Goal: Information Seeking & Learning: Find specific fact

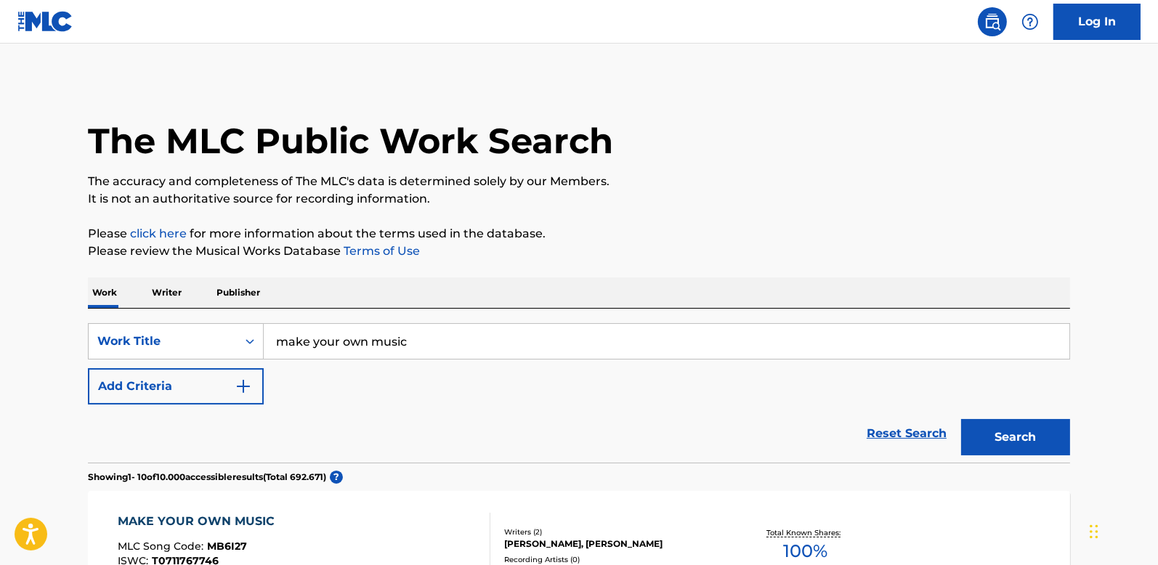
click at [243, 387] on img "Search Form" at bounding box center [243, 386] width 17 height 17
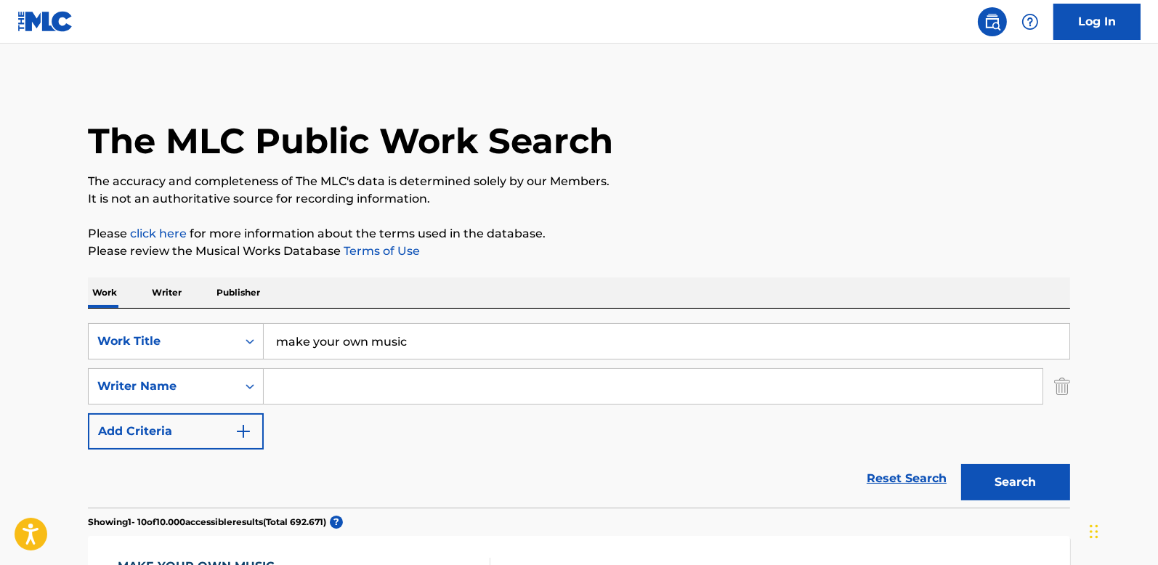
click at [331, 379] on input "Search Form" at bounding box center [653, 386] width 779 height 35
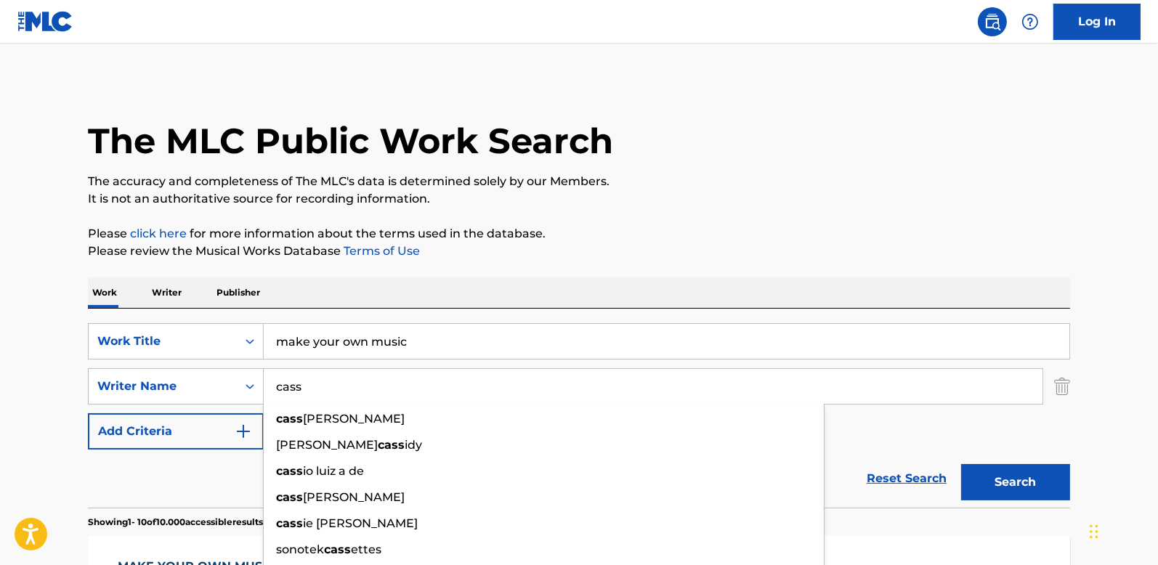
click at [961, 464] on button "Search" at bounding box center [1015, 482] width 109 height 36
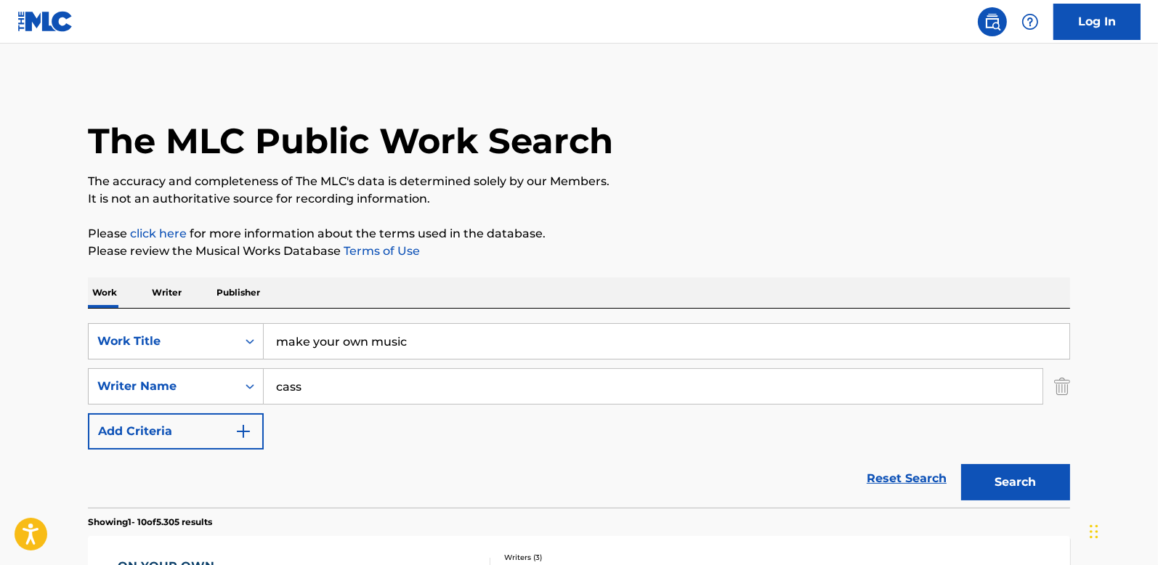
drag, startPoint x: 1155, startPoint y: 105, endPoint x: 1162, endPoint y: 144, distance: 39.8
click at [1158, 144] on html "Accessibility Screen-Reader Guide, Feedback, and Issue Reporting | New window C…" at bounding box center [579, 282] width 1158 height 565
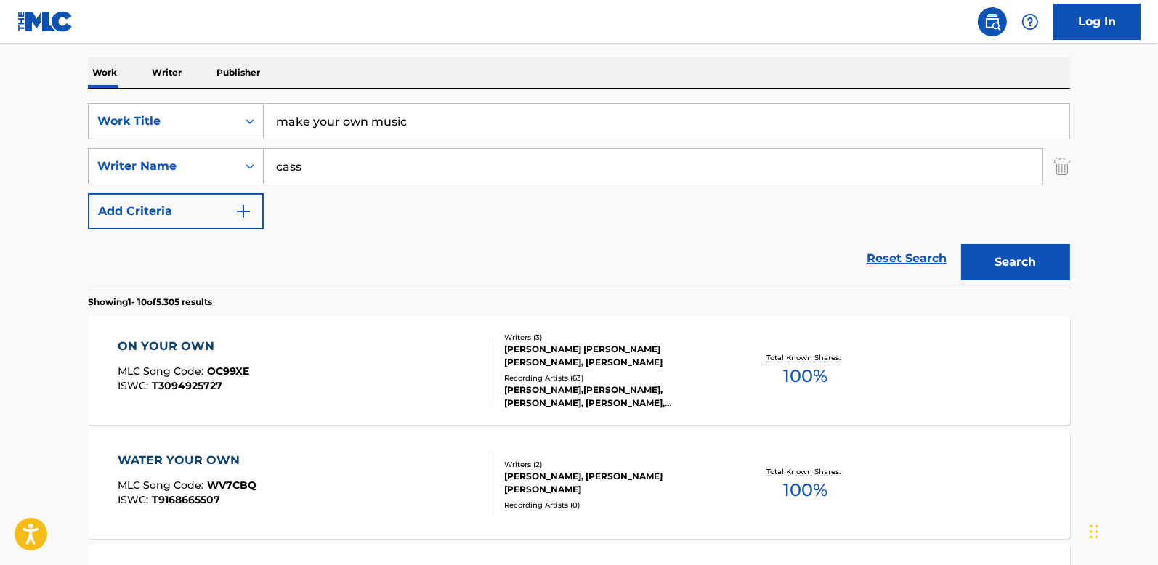
scroll to position [233, 0]
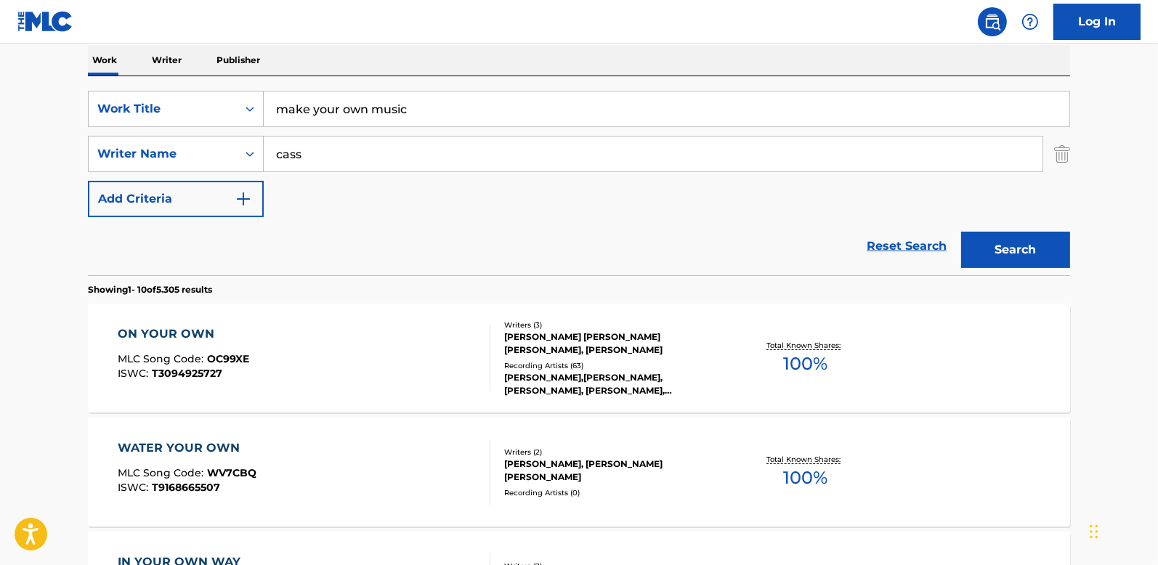
click at [365, 157] on input "cass" at bounding box center [653, 154] width 779 height 35
click at [961, 232] on button "Search" at bounding box center [1015, 250] width 109 height 36
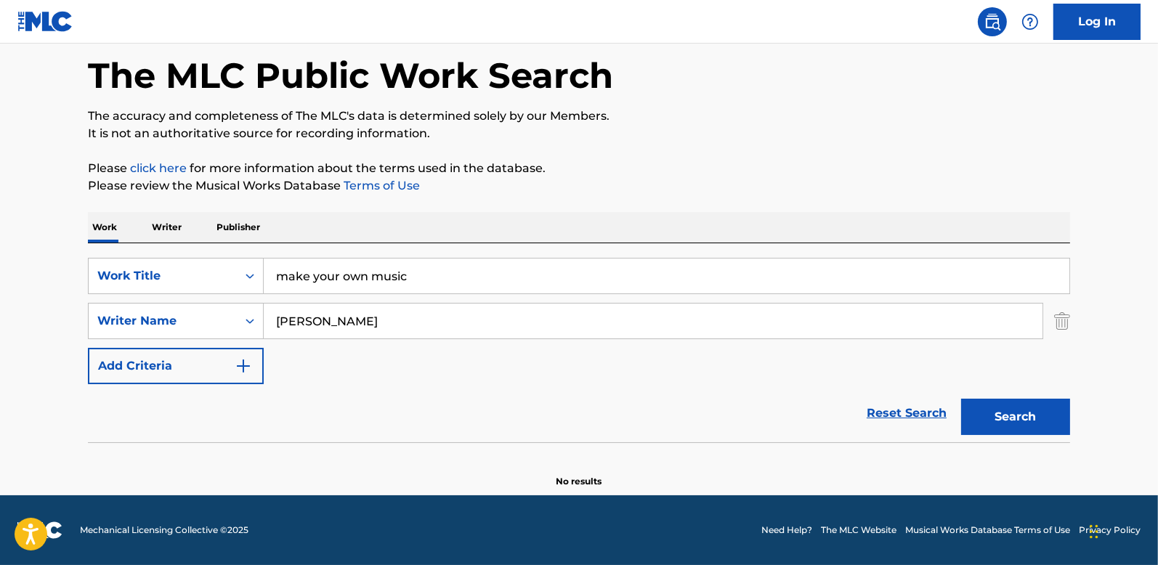
scroll to position [65, 0]
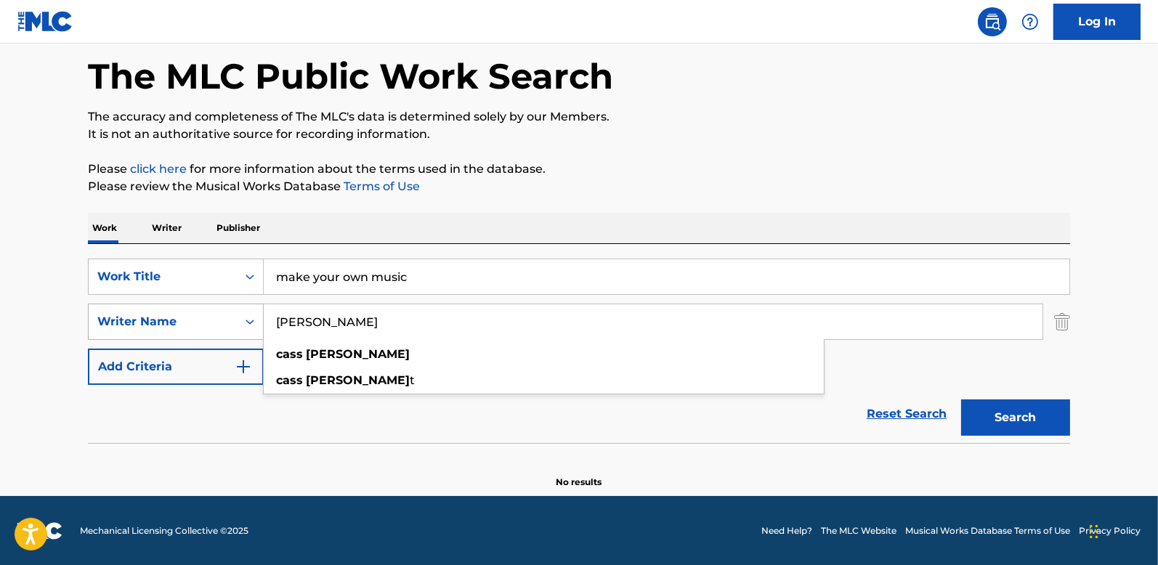
drag, startPoint x: 363, startPoint y: 330, endPoint x: 249, endPoint y: 326, distance: 114.9
click at [249, 326] on div "SearchWithCriteria478ecc88-dbce-4c1b-9251-a3aadc53ea99 Writer Name [PERSON_NAME…" at bounding box center [579, 322] width 982 height 36
type input "weil"
click at [961, 400] on button "Search" at bounding box center [1015, 418] width 109 height 36
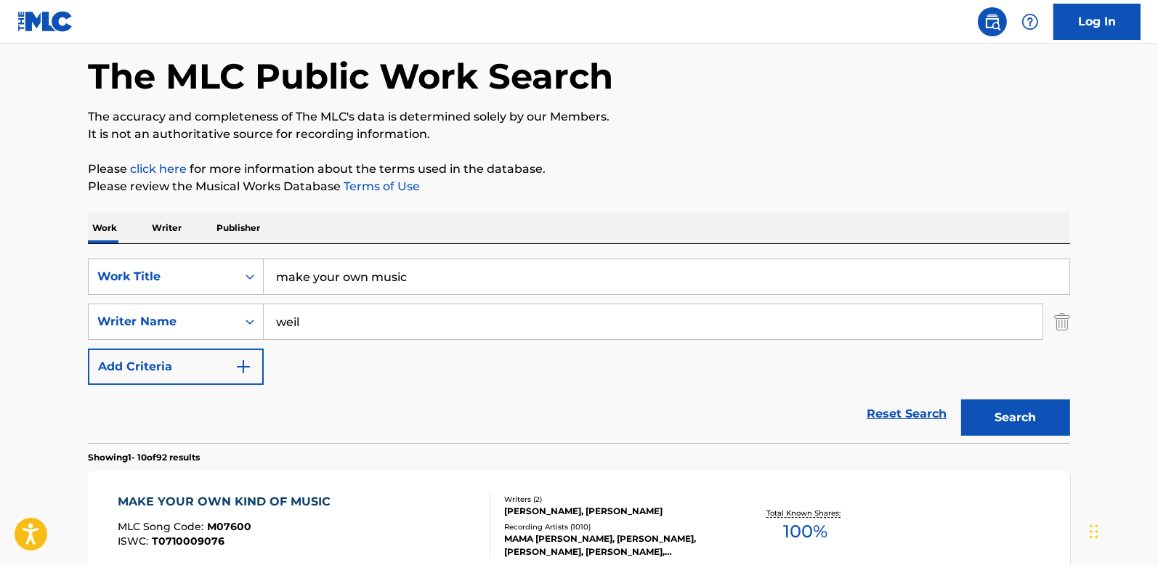
click at [804, 519] on span "100 %" at bounding box center [805, 532] width 44 height 26
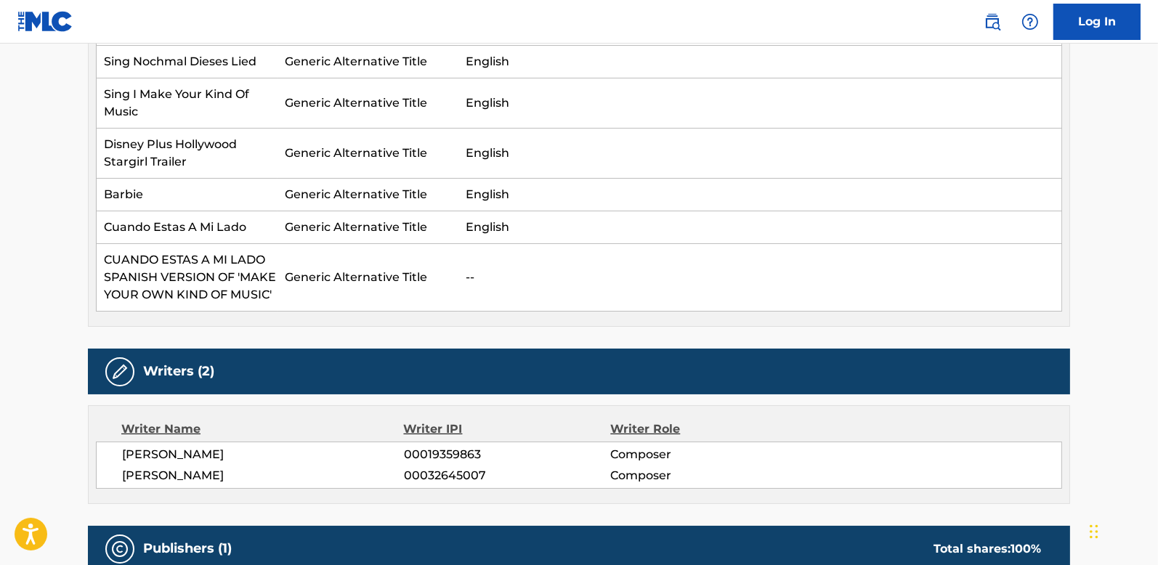
scroll to position [990, 0]
